Goal: Check status: Check status

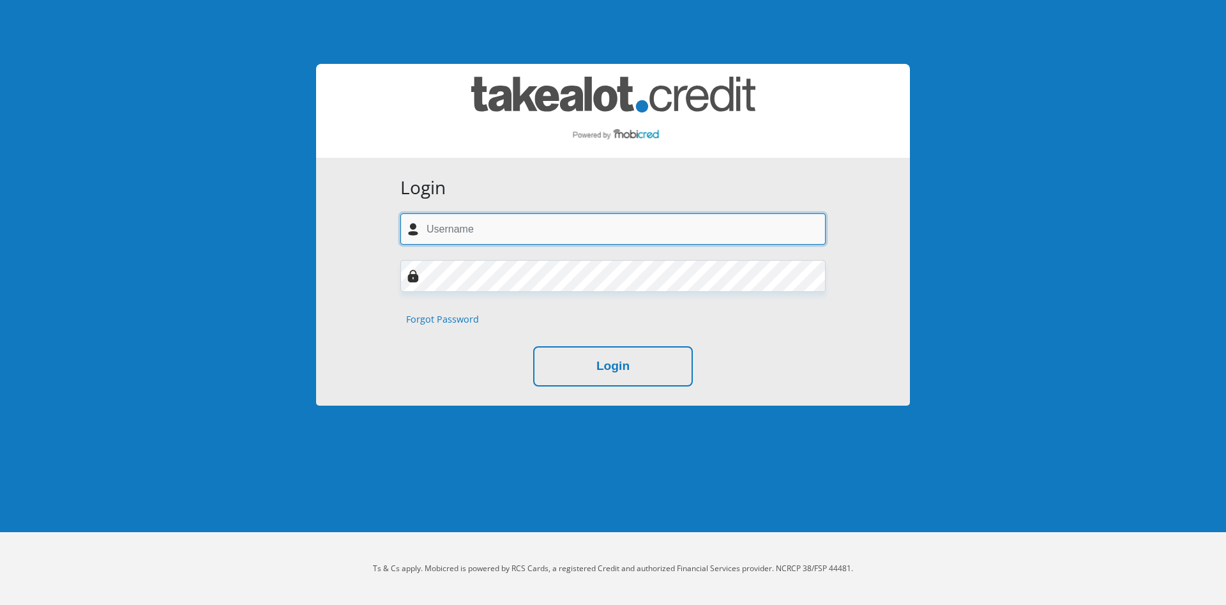
click at [462, 225] on input "text" at bounding box center [612, 228] width 425 height 31
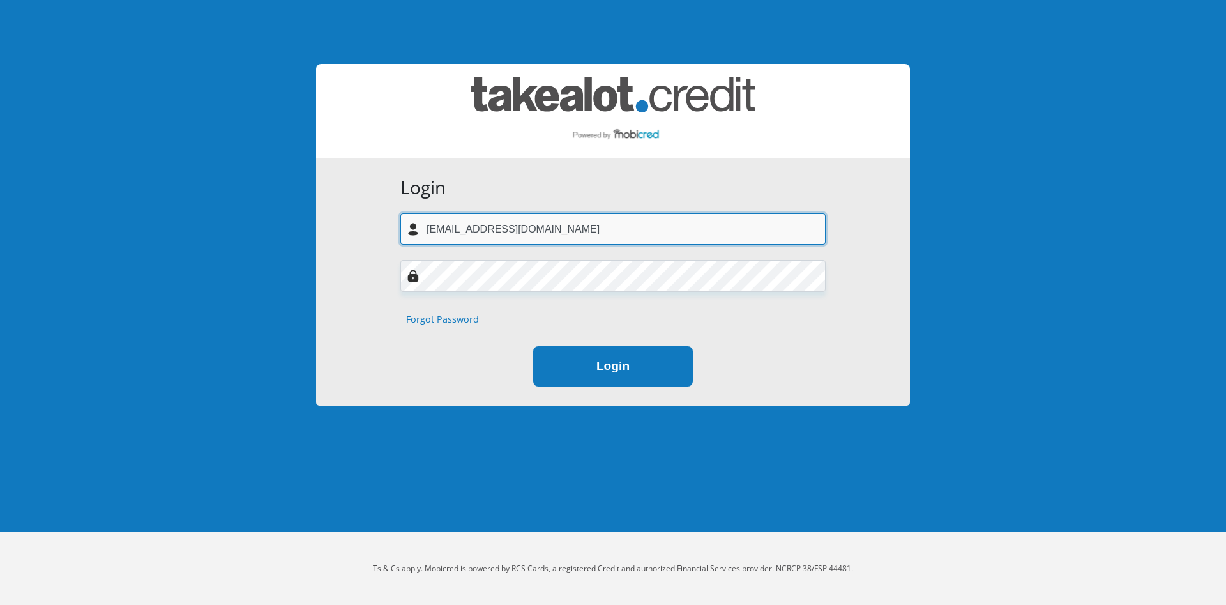
type input "[EMAIL_ADDRESS][DOMAIN_NAME]"
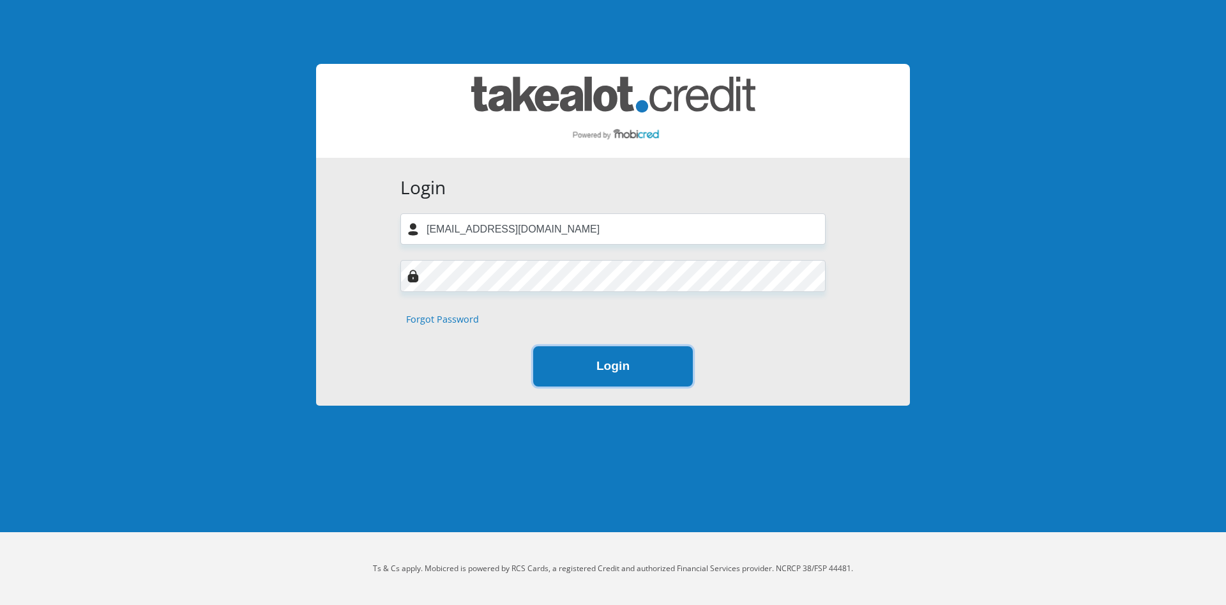
click at [629, 370] on button "Login" at bounding box center [613, 366] width 160 height 40
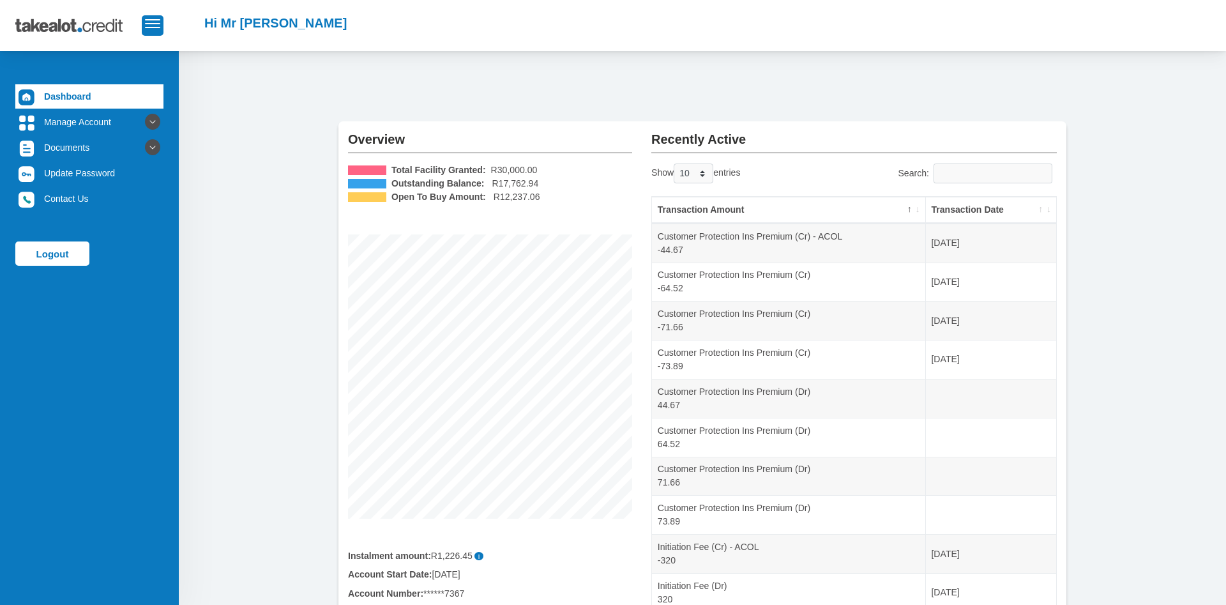
click at [1049, 211] on th "Transaction Date" at bounding box center [991, 210] width 130 height 27
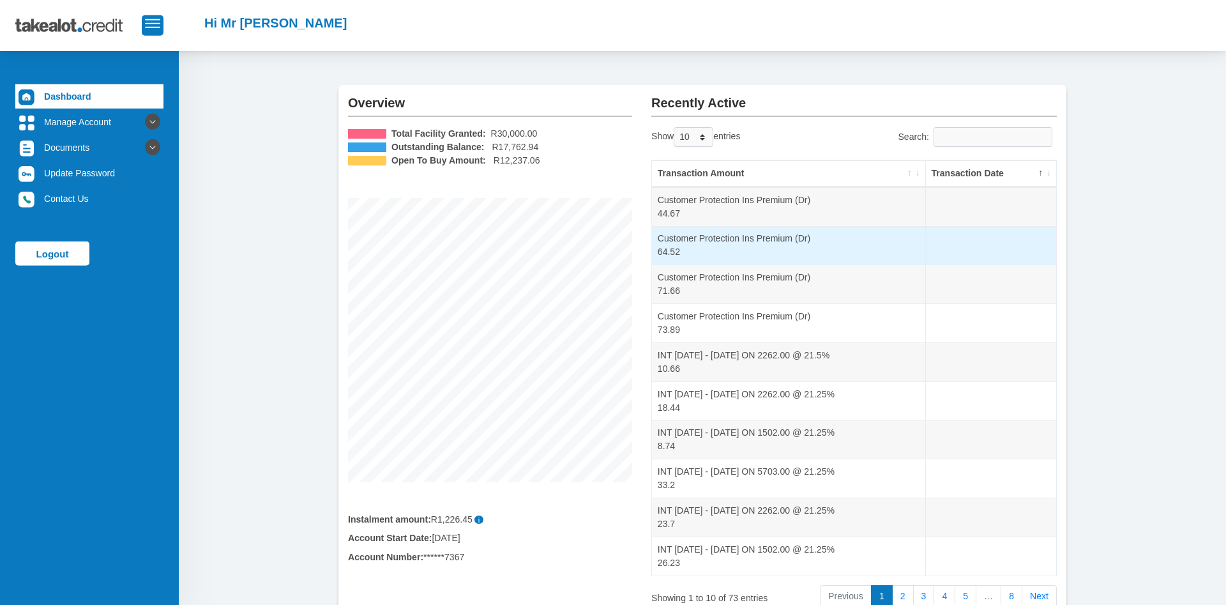
scroll to position [38, 0]
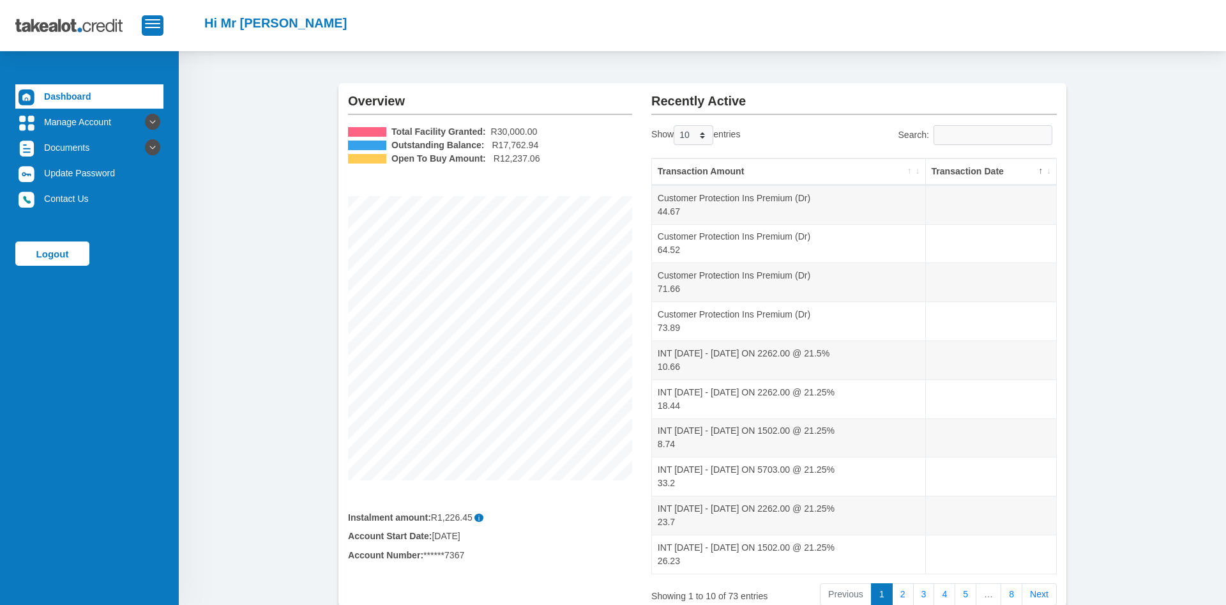
click at [1049, 174] on th "Transaction Date" at bounding box center [991, 171] width 130 height 27
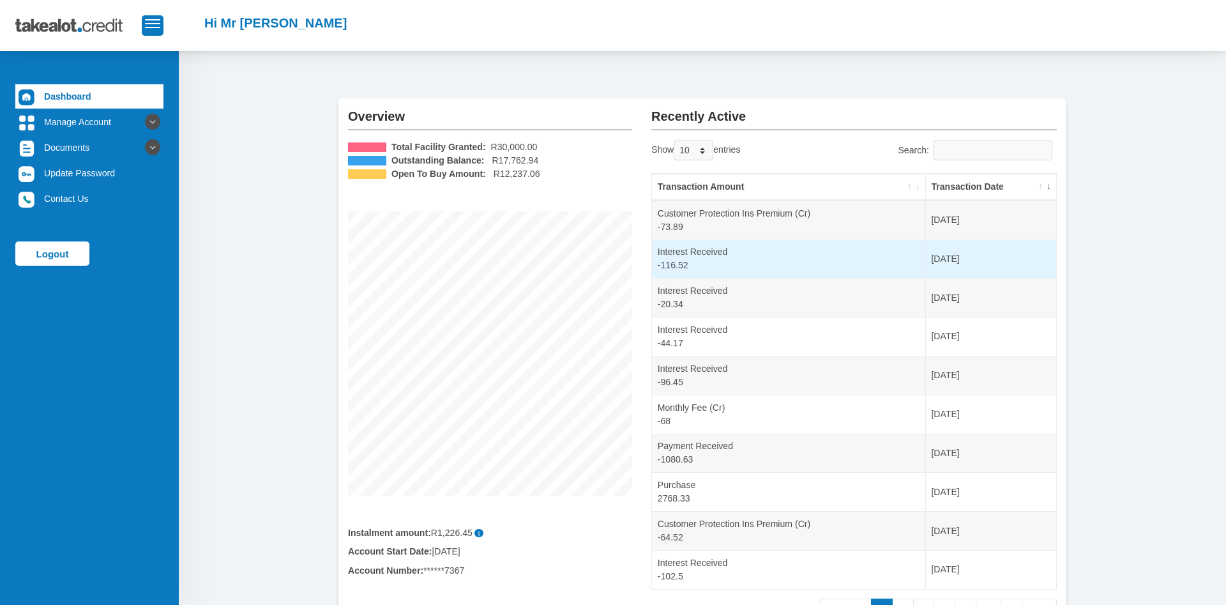
scroll to position [22, 0]
